Goal: Connect with others: Connect with others

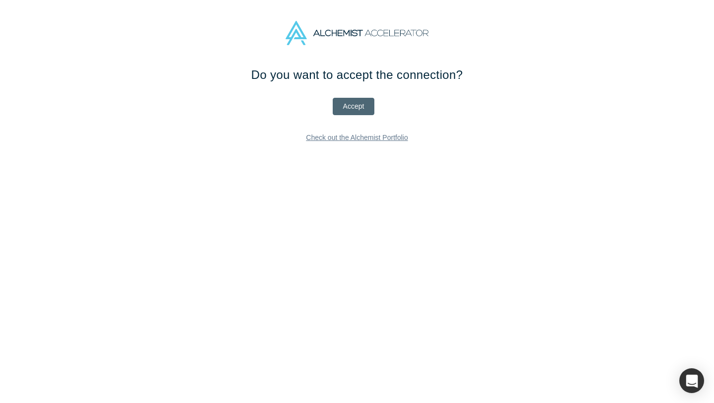
click at [353, 104] on button "Accept" at bounding box center [354, 106] width 42 height 17
